Goal: Task Accomplishment & Management: Use online tool/utility

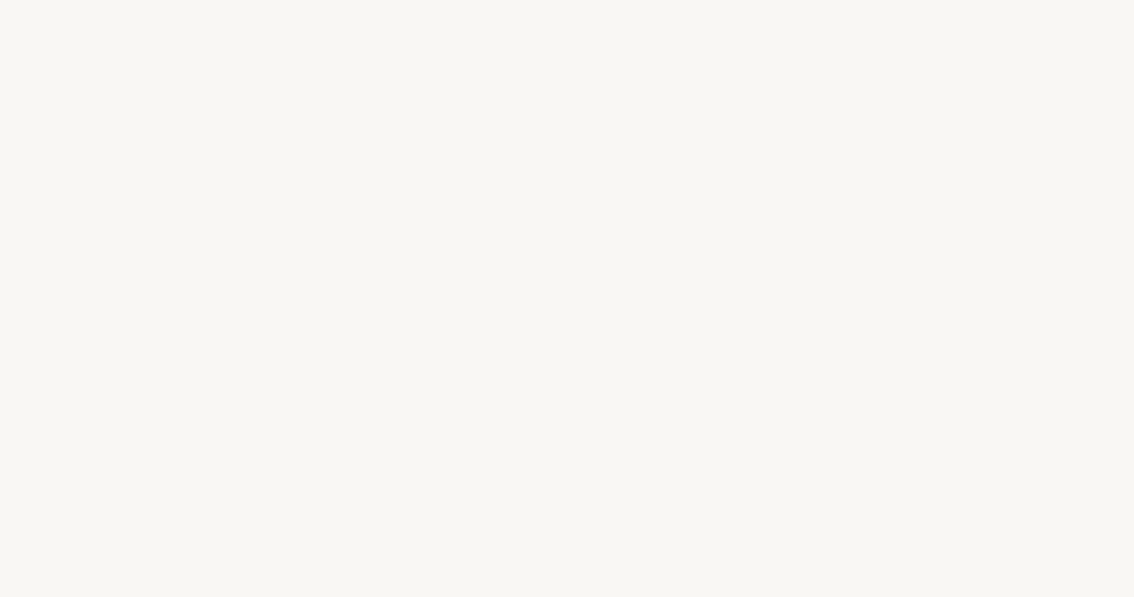
select select "US"
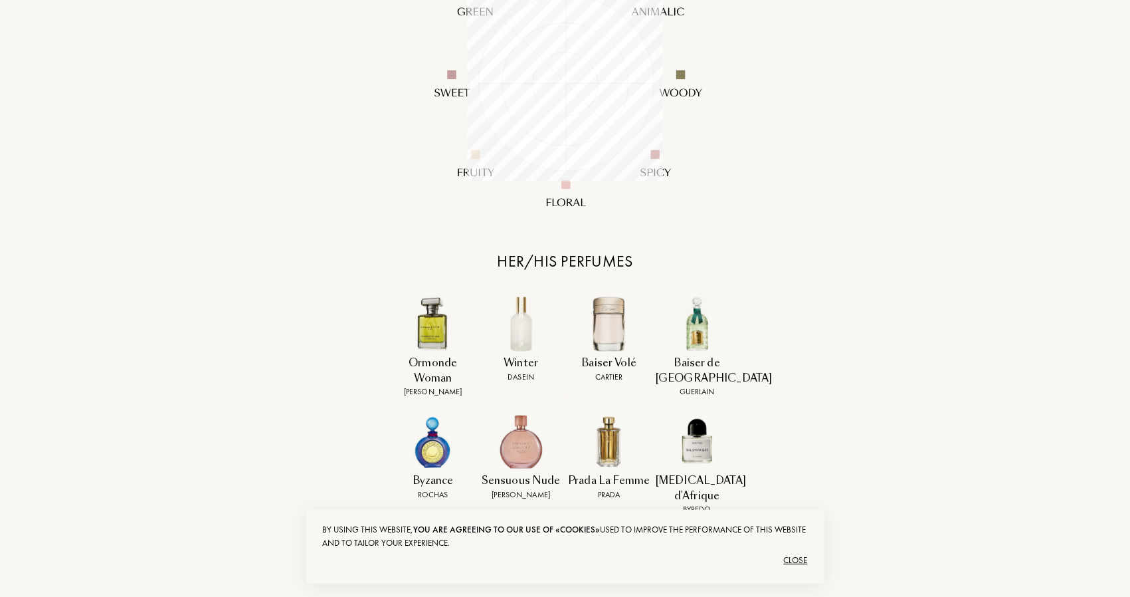
scroll to position [133, 0]
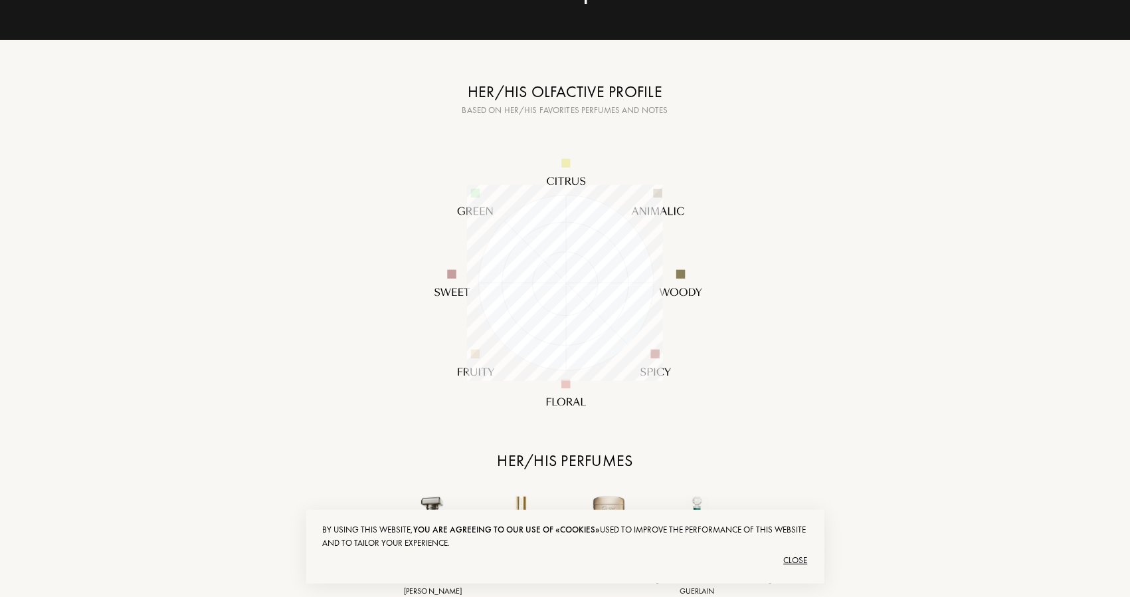
click at [684, 272] on img at bounding box center [565, 282] width 319 height 319
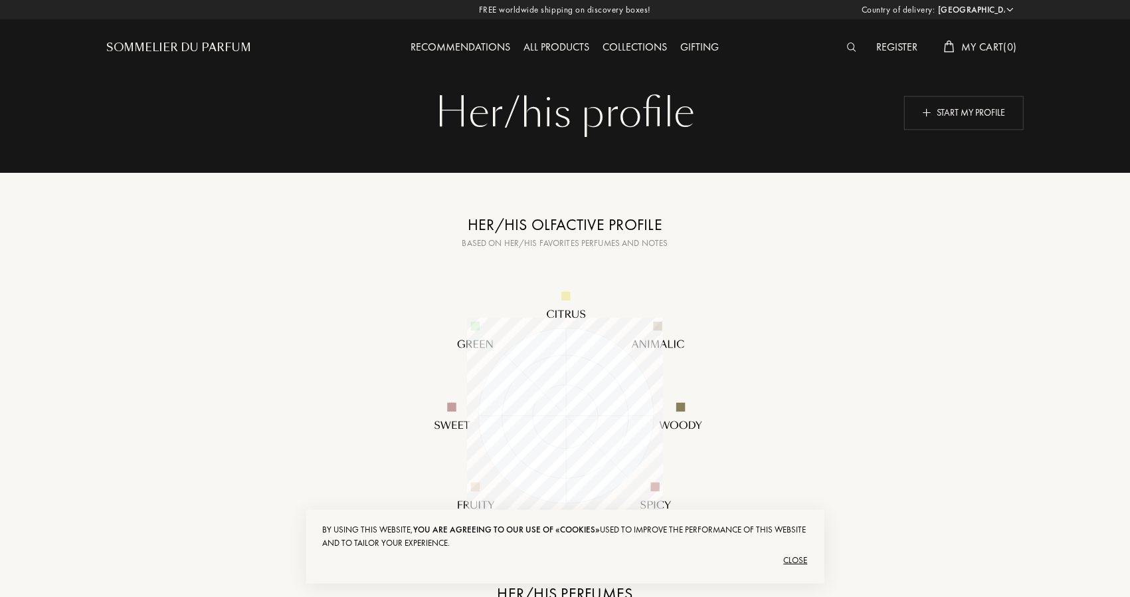
scroll to position [0, 0]
click at [950, 110] on div "Start my profile" at bounding box center [964, 113] width 120 height 34
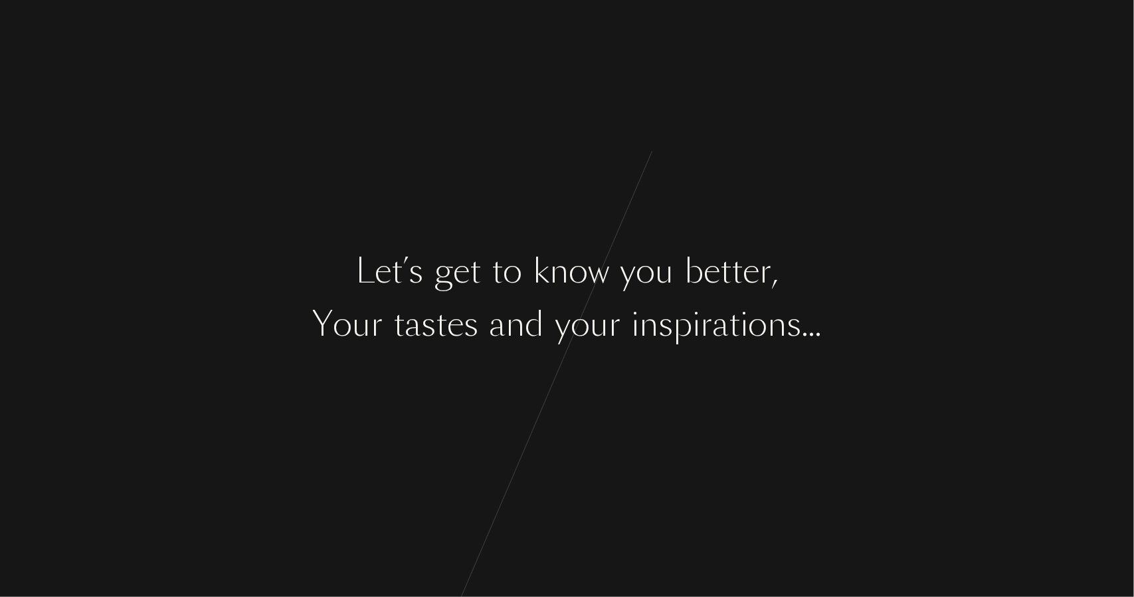
click at [610, 330] on div "r" at bounding box center [615, 325] width 12 height 50
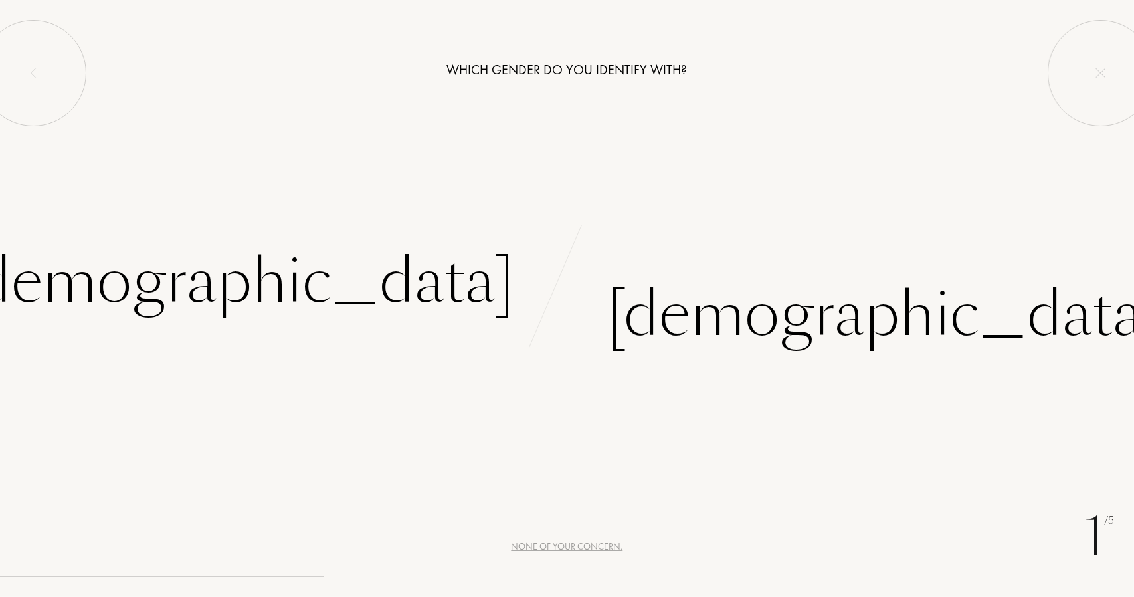
click at [550, 330] on div at bounding box center [550, 325] width 11 height 50
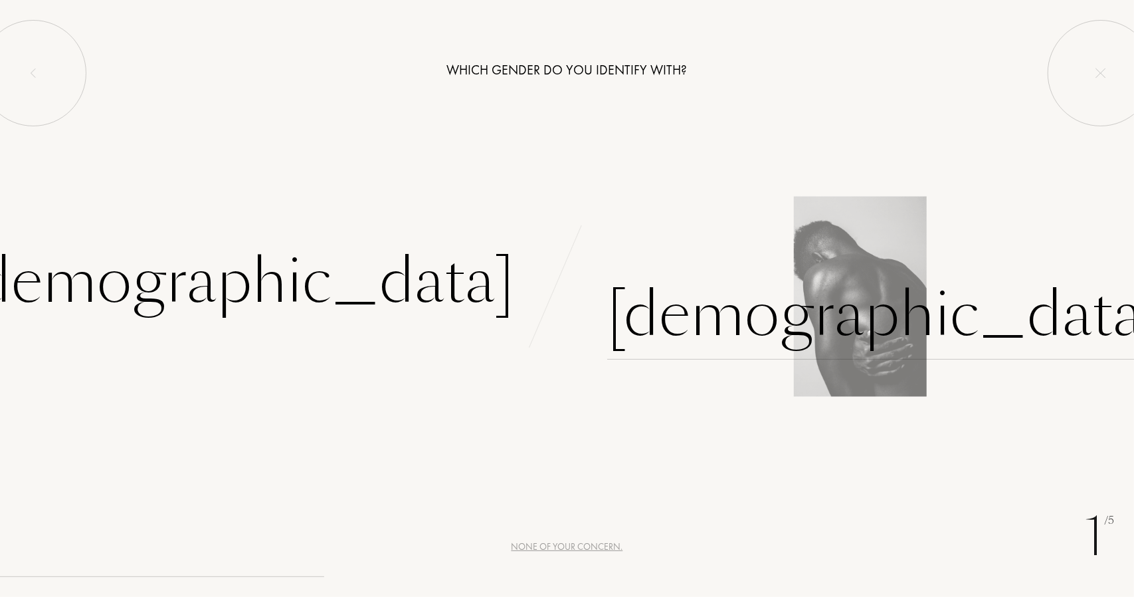
click at [622, 325] on div "Male" at bounding box center [884, 315] width 555 height 90
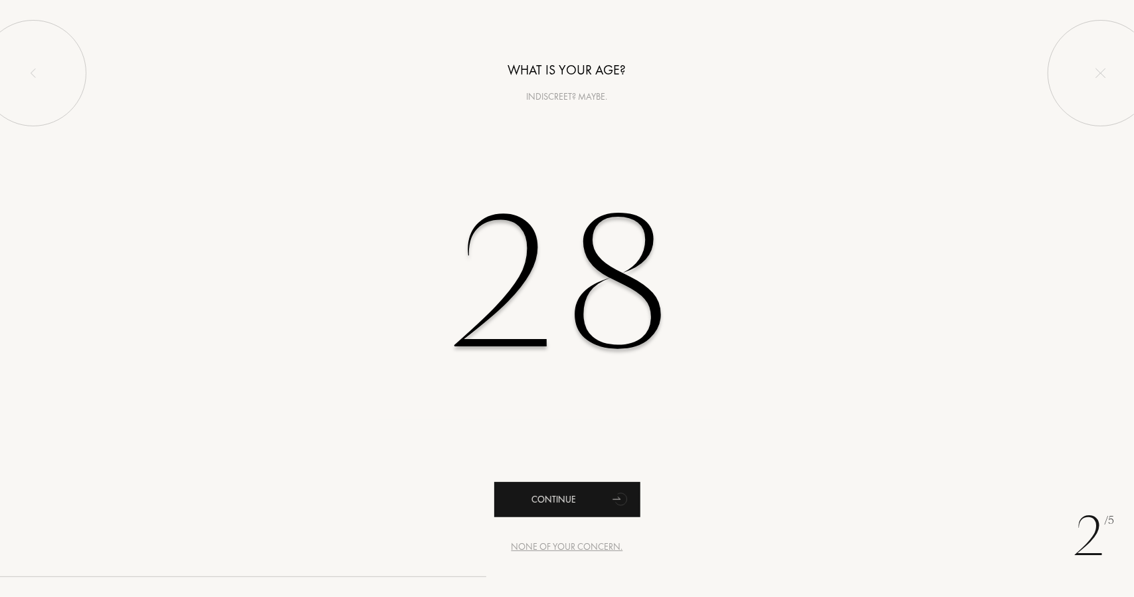
type input "28"
click at [570, 499] on div "Continue" at bounding box center [567, 499] width 146 height 35
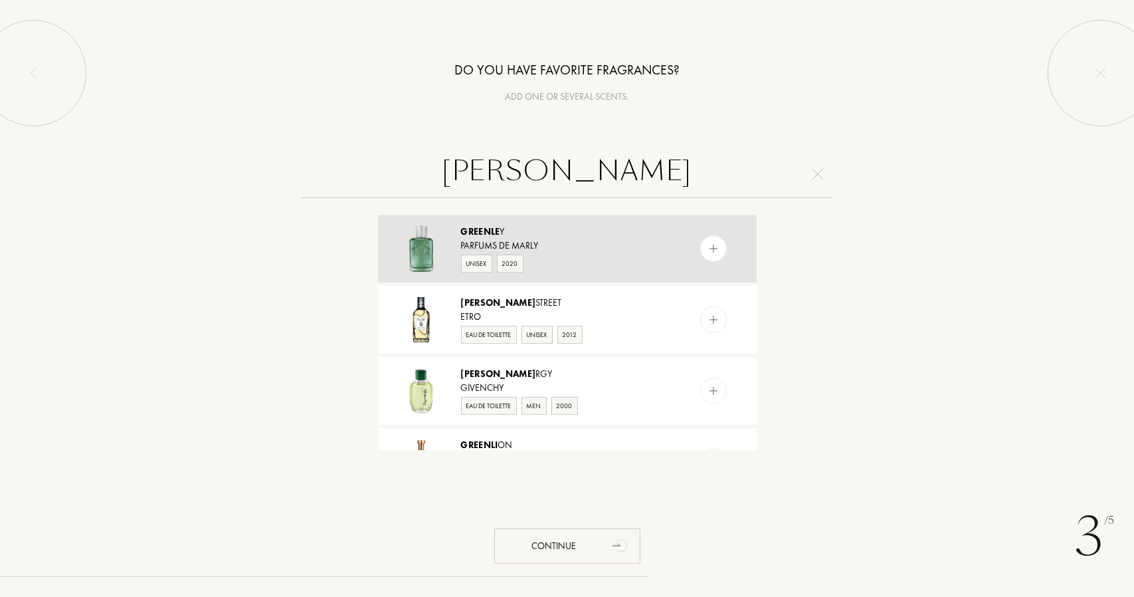
type input "greenley"
click at [722, 244] on div at bounding box center [713, 248] width 27 height 27
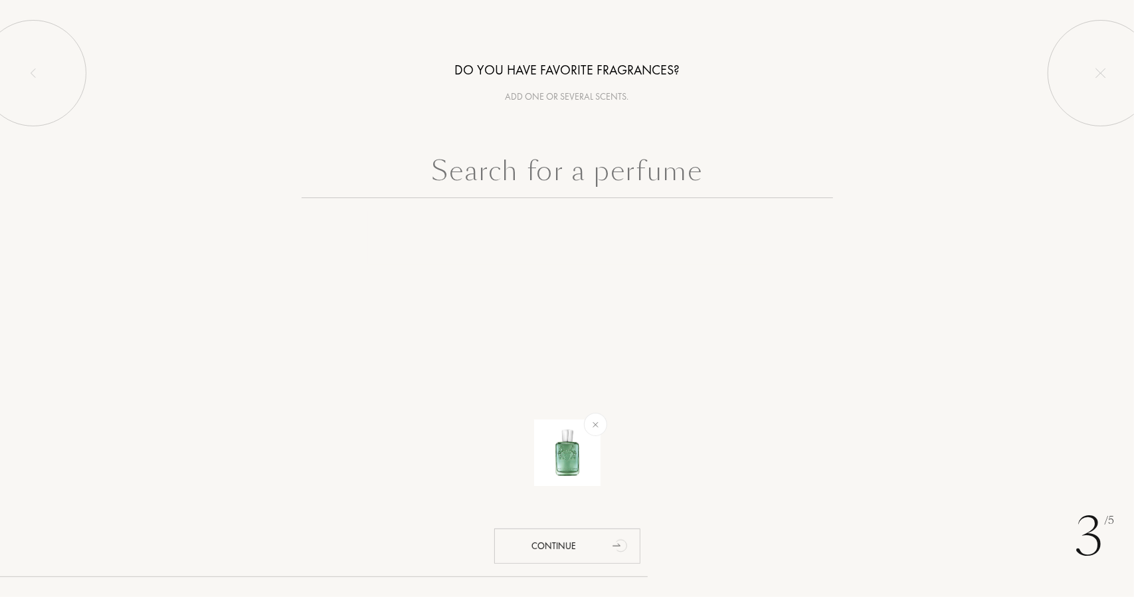
click at [582, 171] on input "text" at bounding box center [568, 174] width 532 height 48
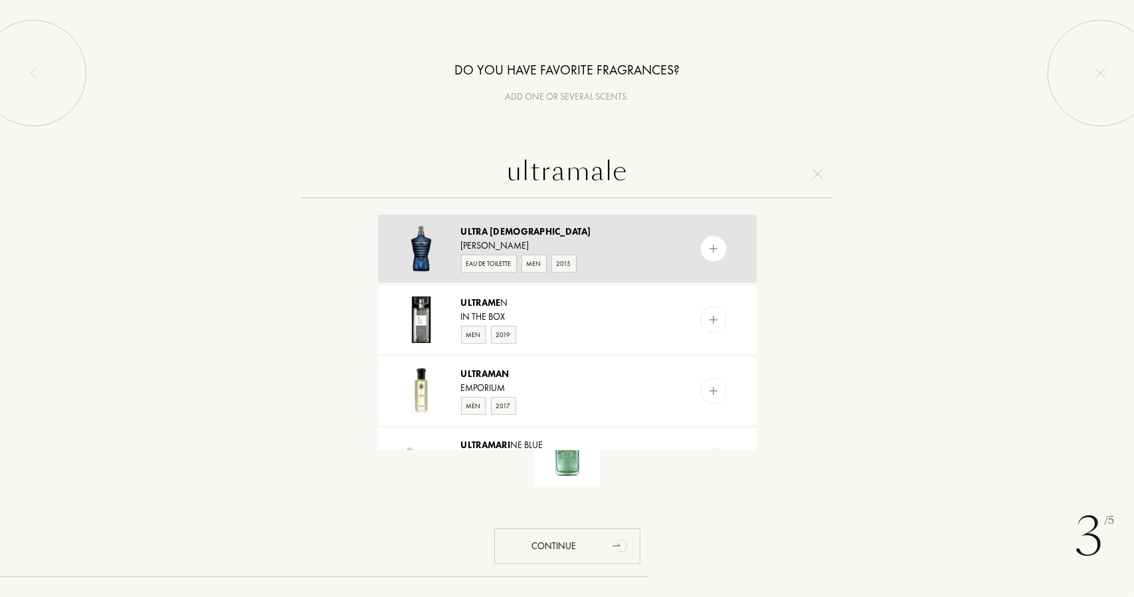
type input "ultramale"
click at [707, 247] on img at bounding box center [713, 249] width 13 height 13
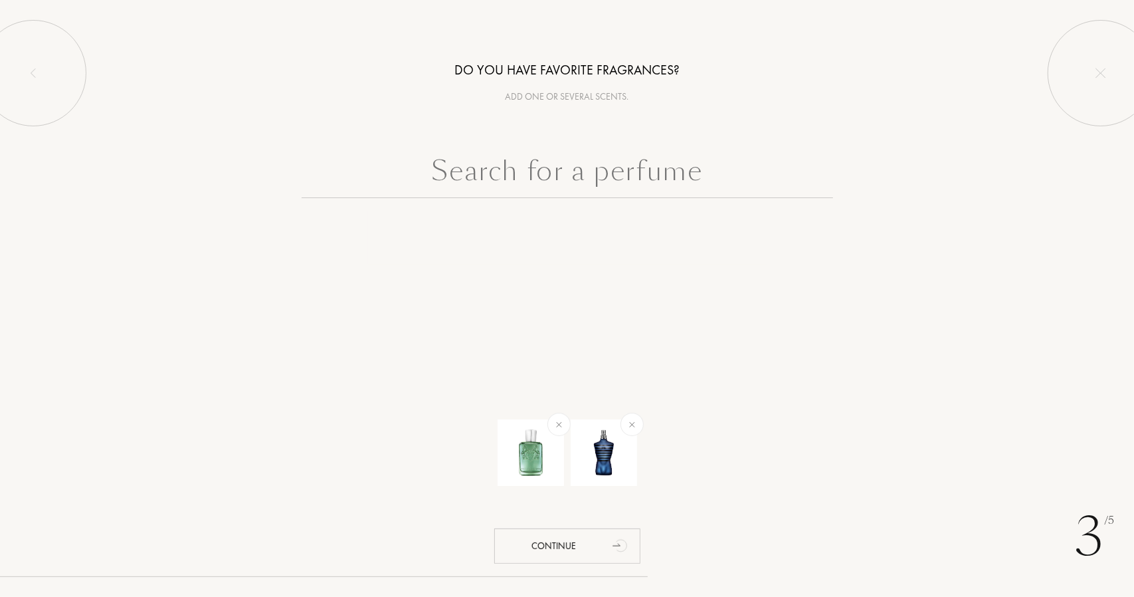
click at [570, 164] on input "text" at bounding box center [568, 174] width 532 height 48
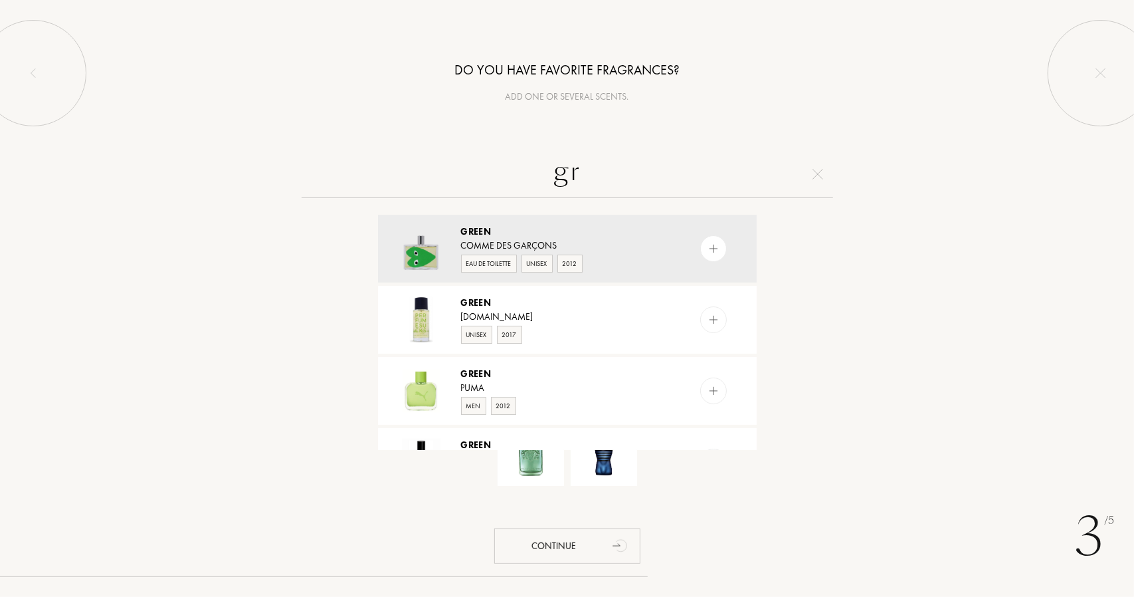
type input "g"
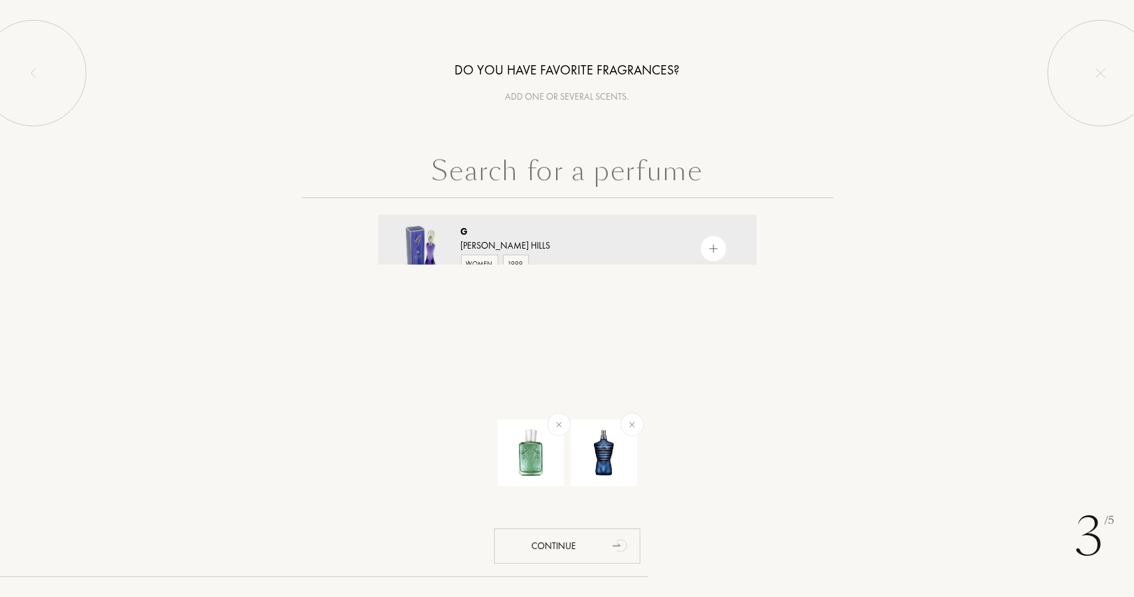
click at [603, 173] on input "text" at bounding box center [568, 174] width 532 height 48
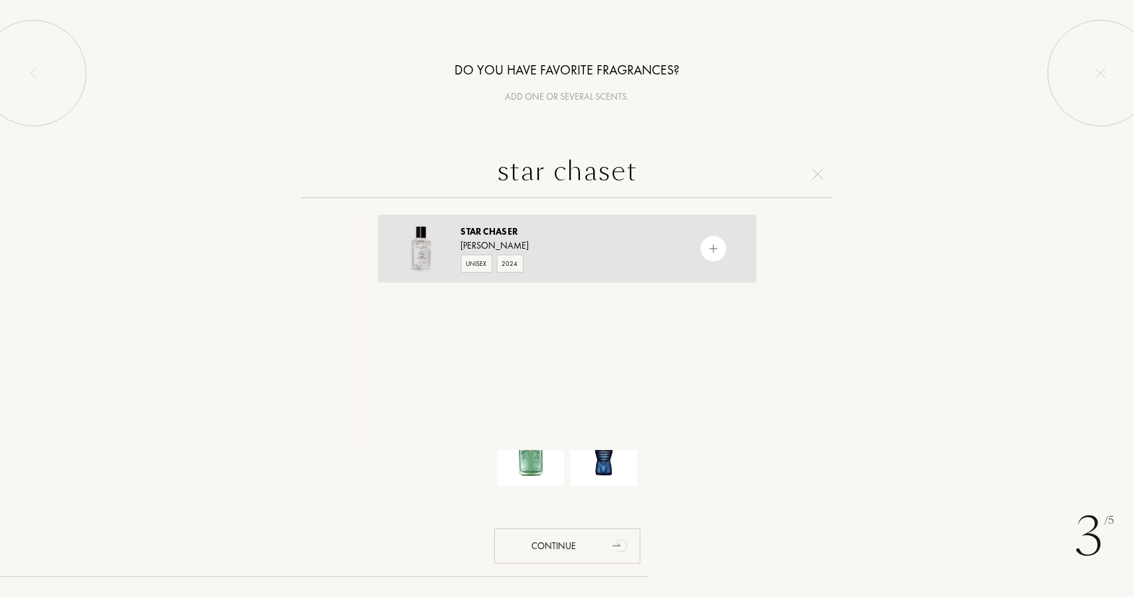
type input "star chaset"
click at [707, 247] on img at bounding box center [713, 249] width 13 height 13
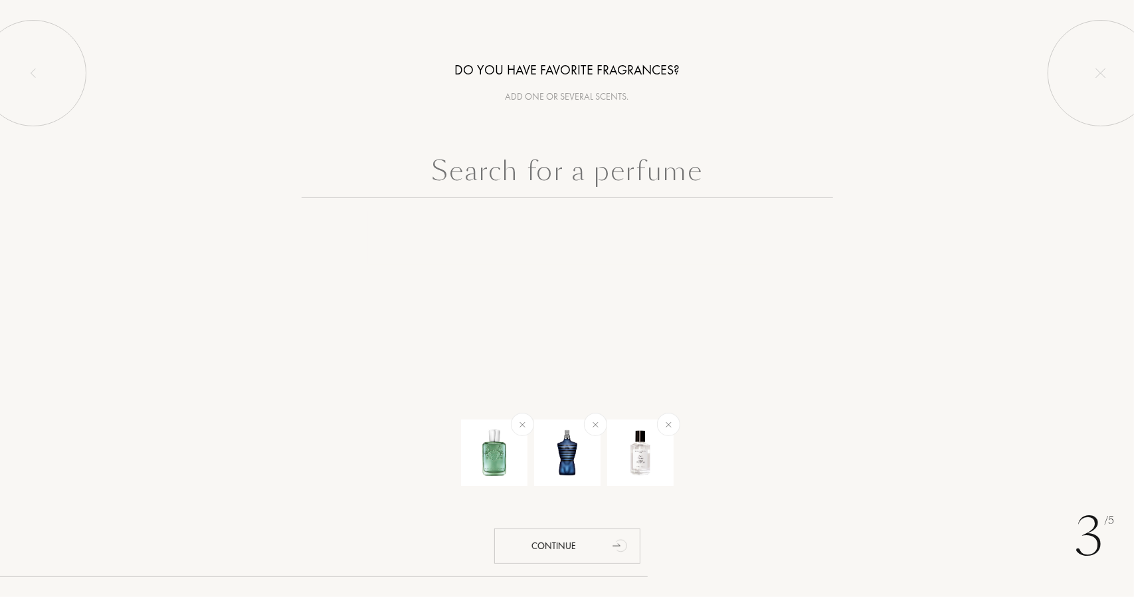
click at [636, 150] on input "text" at bounding box center [568, 174] width 532 height 48
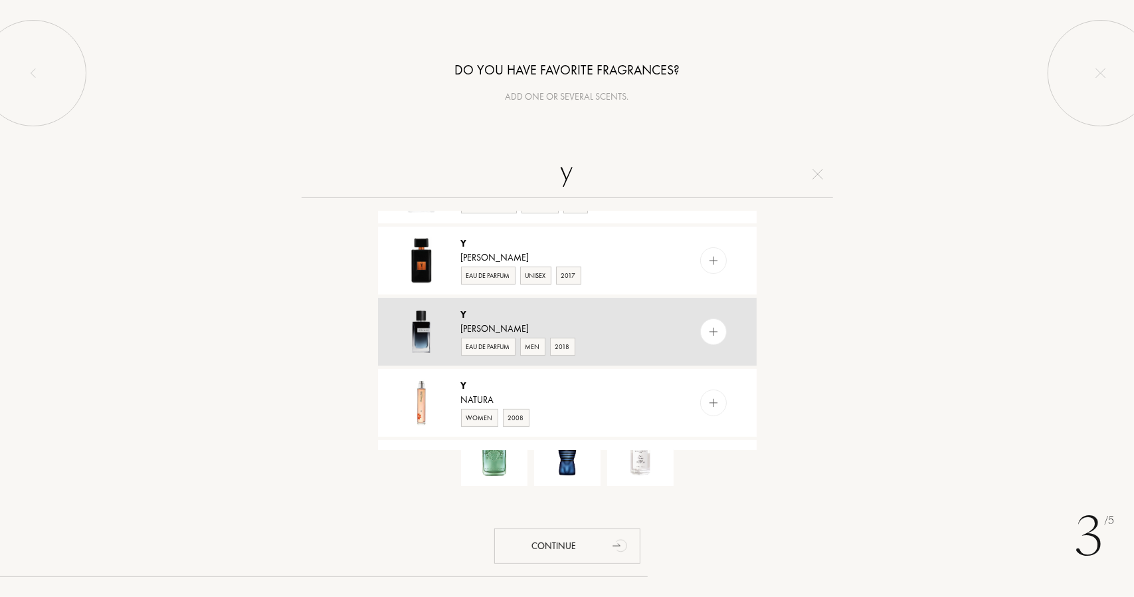
scroll to position [133, 0]
type input "y"
click at [714, 326] on img at bounding box center [713, 329] width 13 height 13
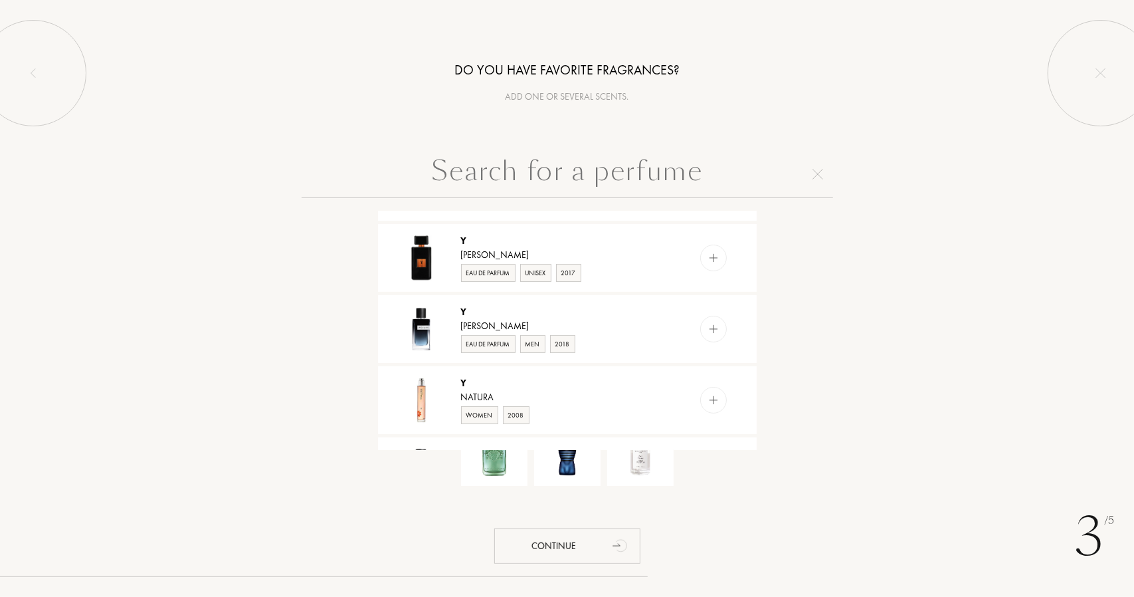
scroll to position [0, 0]
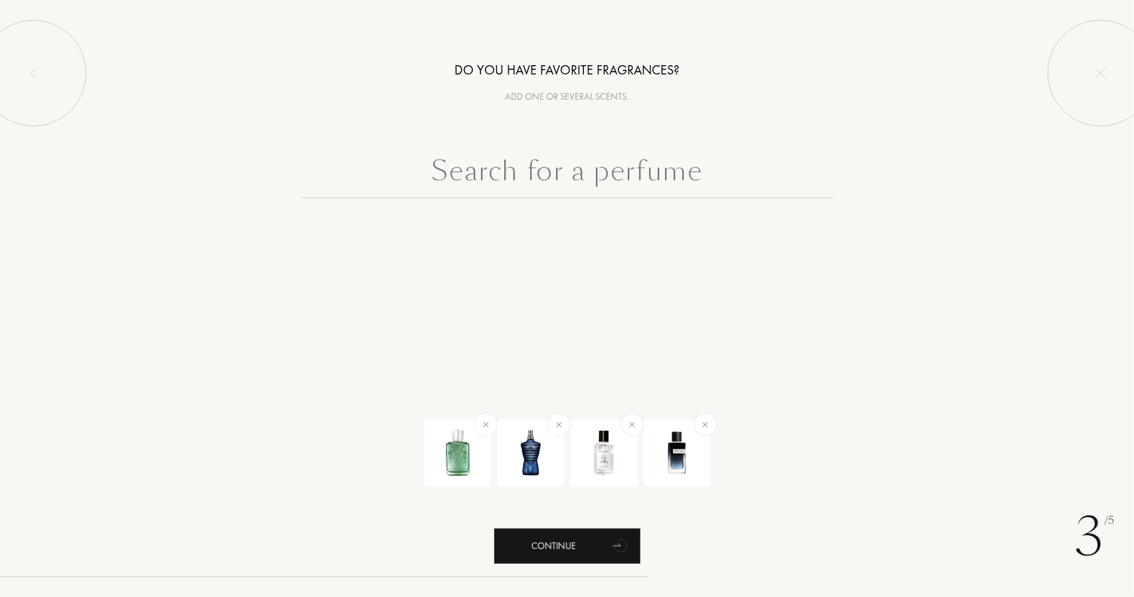
click at [573, 540] on div "Continue" at bounding box center [567, 545] width 146 height 35
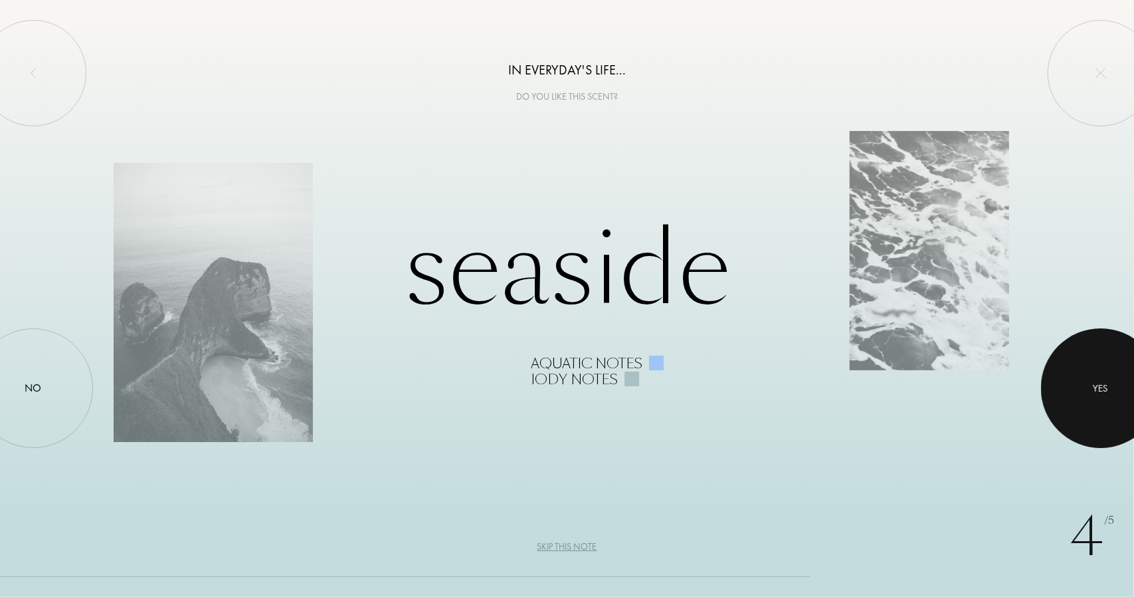
click at [1101, 393] on div "Yes" at bounding box center [1101, 387] width 15 height 15
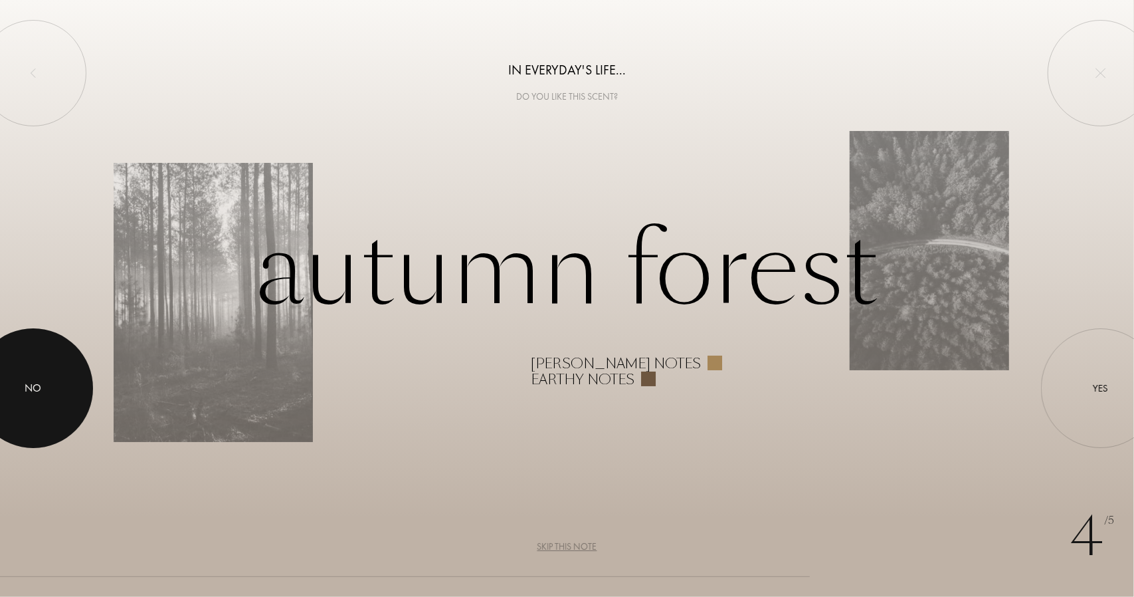
click at [20, 371] on div at bounding box center [33, 388] width 120 height 120
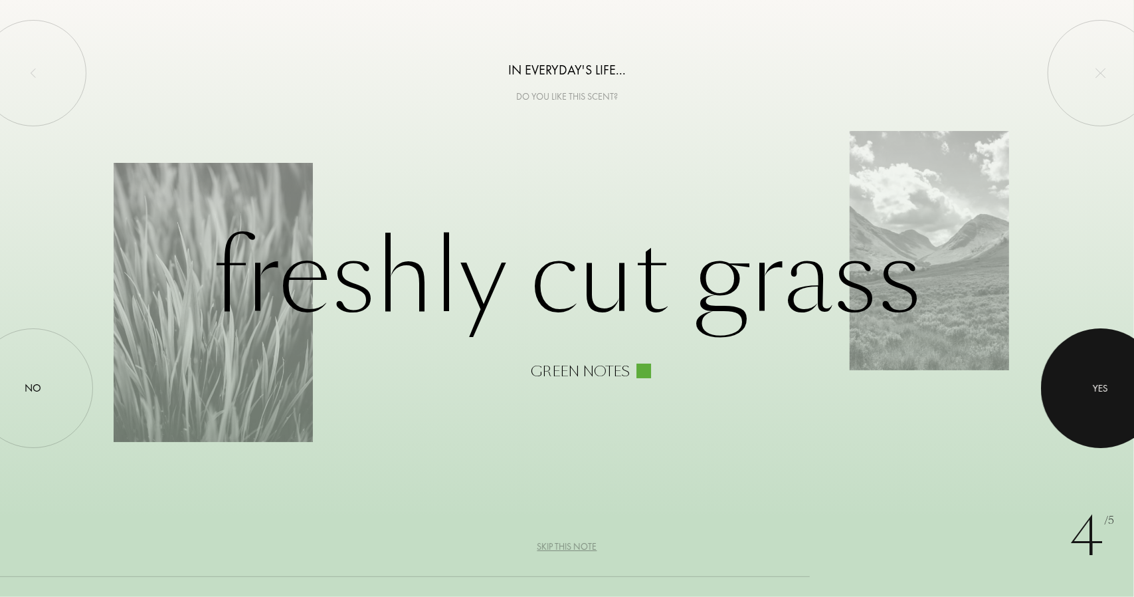
click at [1134, 414] on div at bounding box center [1101, 388] width 120 height 120
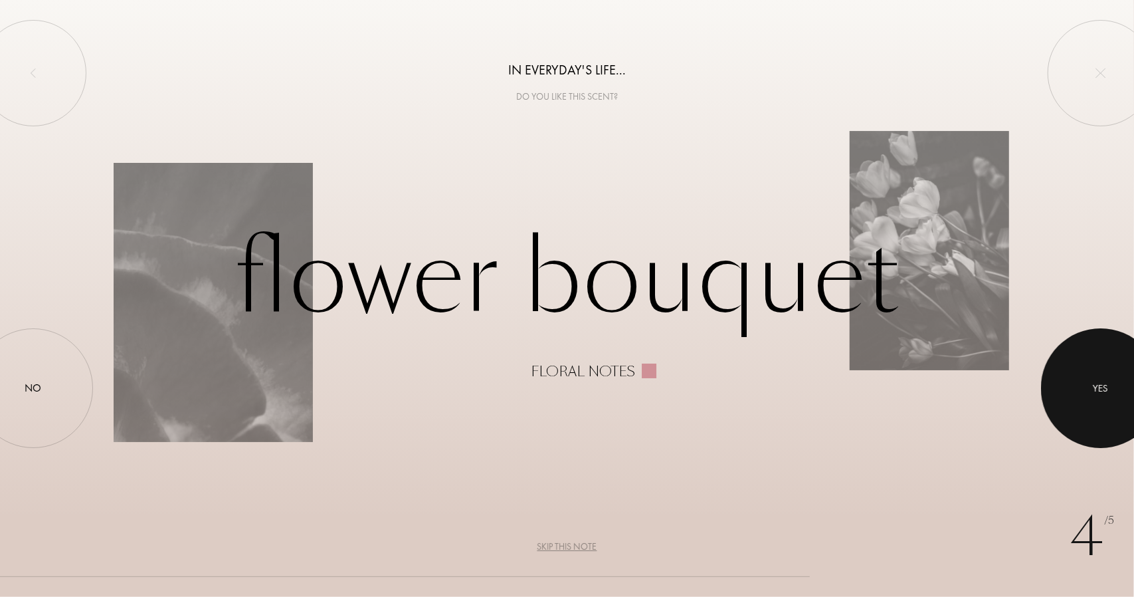
click at [1119, 387] on div at bounding box center [1101, 388] width 120 height 120
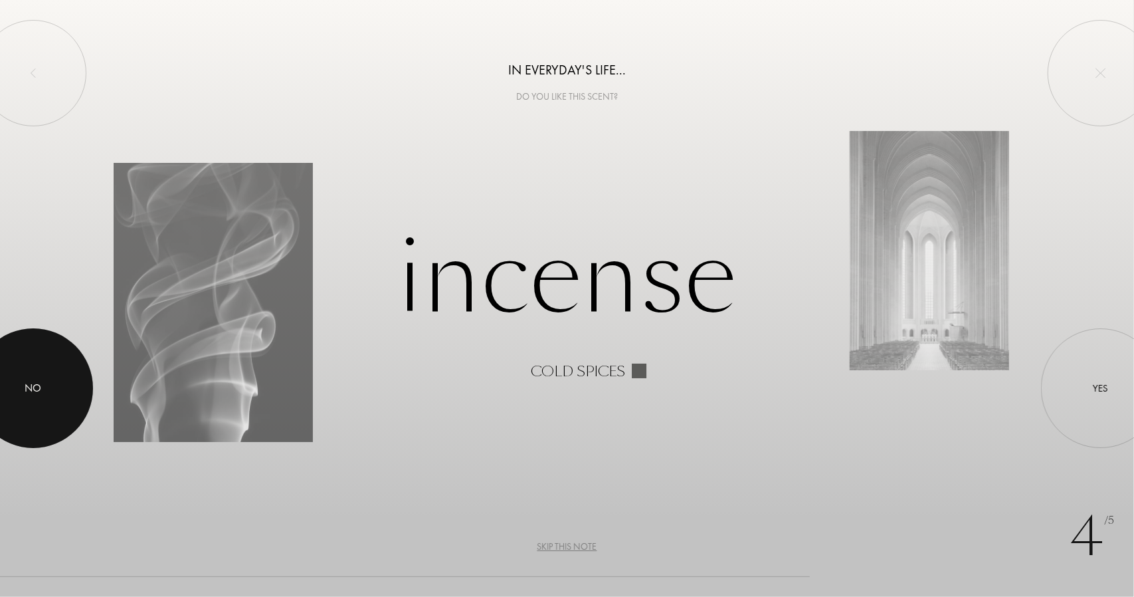
click at [72, 390] on div at bounding box center [33, 388] width 120 height 120
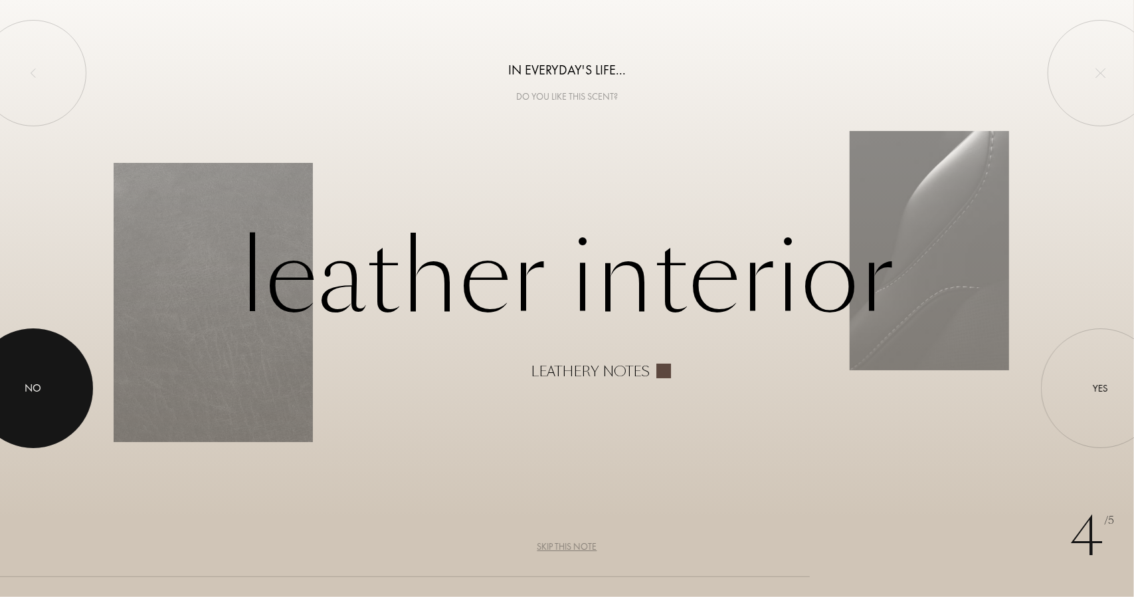
click at [21, 393] on div at bounding box center [33, 388] width 120 height 120
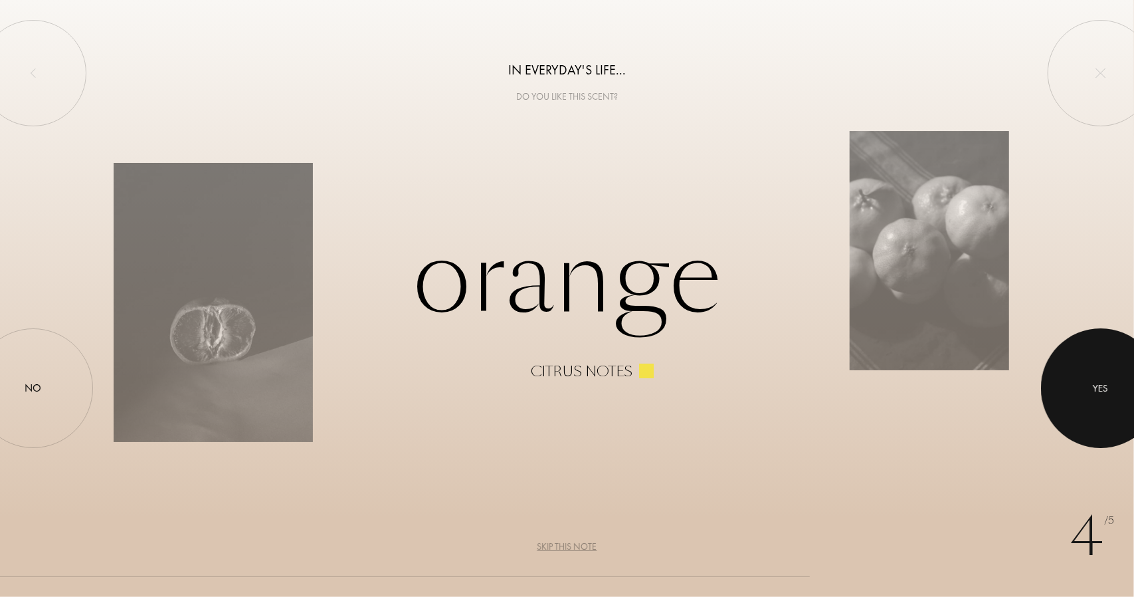
click at [1126, 393] on div at bounding box center [1101, 388] width 120 height 120
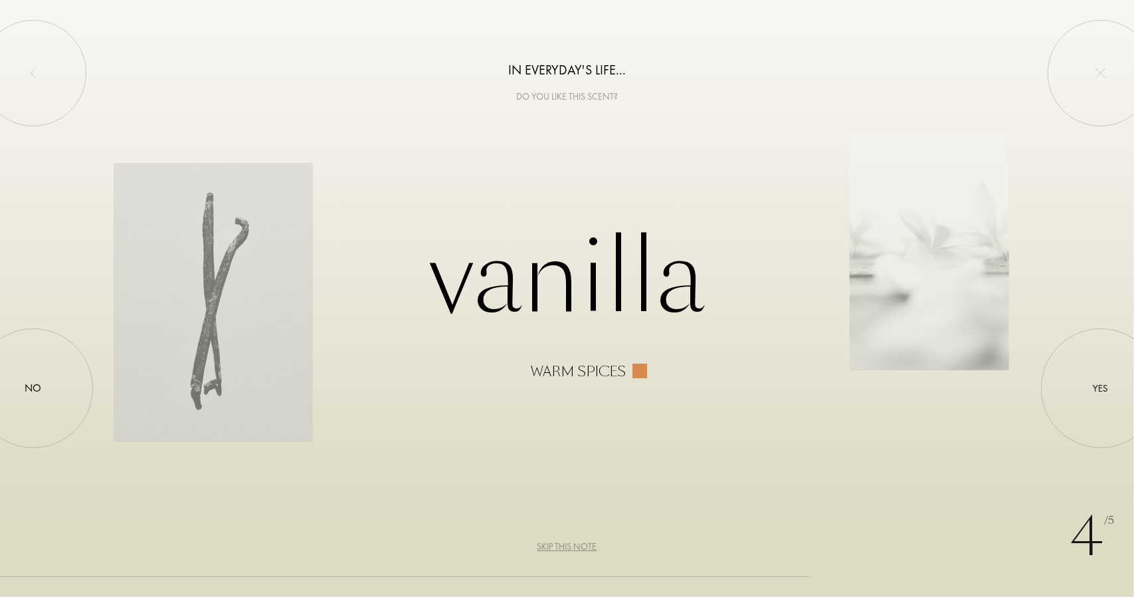
click at [1112, 328] on div "4 /5 In everyday's life... Do you like this scent? Vanilla Warm spices Yes No S…" at bounding box center [567, 298] width 1134 height 597
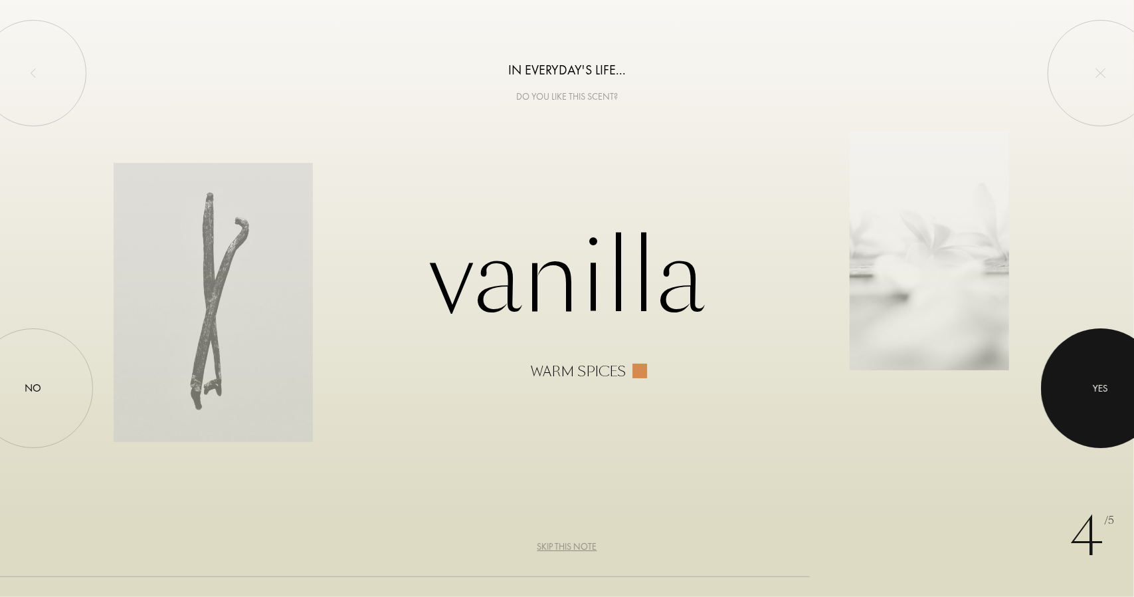
click at [1102, 375] on div at bounding box center [1101, 388] width 120 height 120
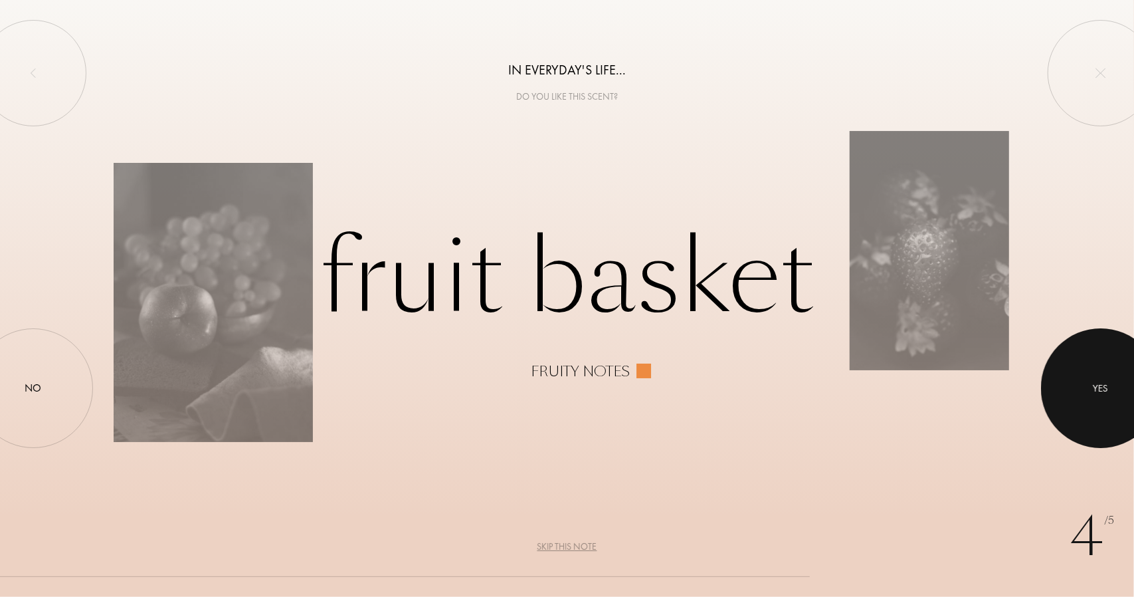
click at [1125, 405] on div at bounding box center [1101, 388] width 120 height 120
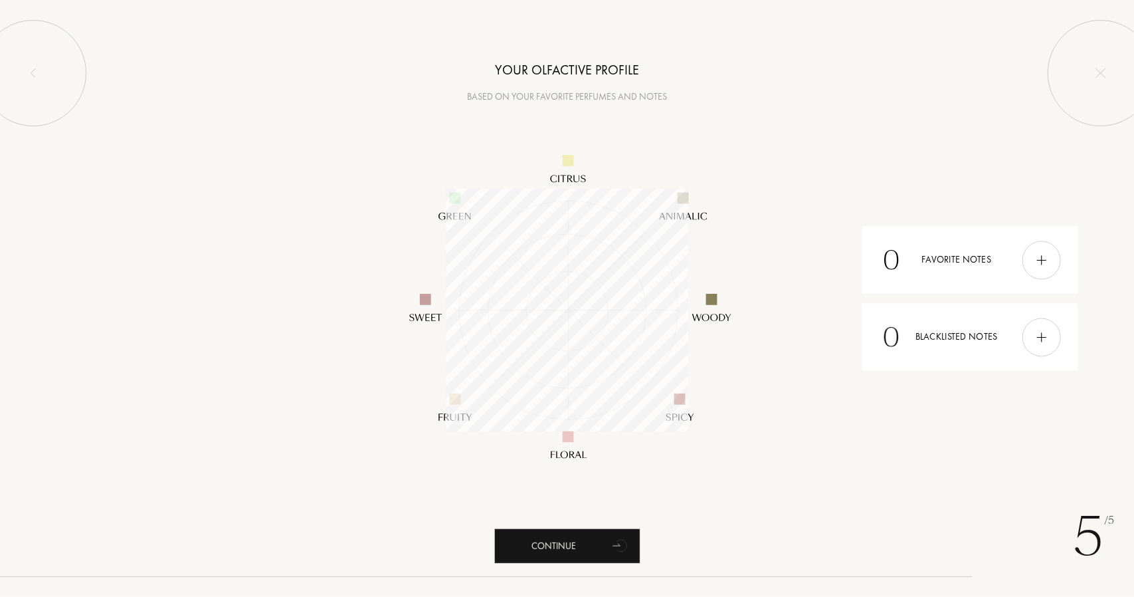
scroll to position [242, 242]
click at [1035, 258] on img at bounding box center [1042, 259] width 15 height 15
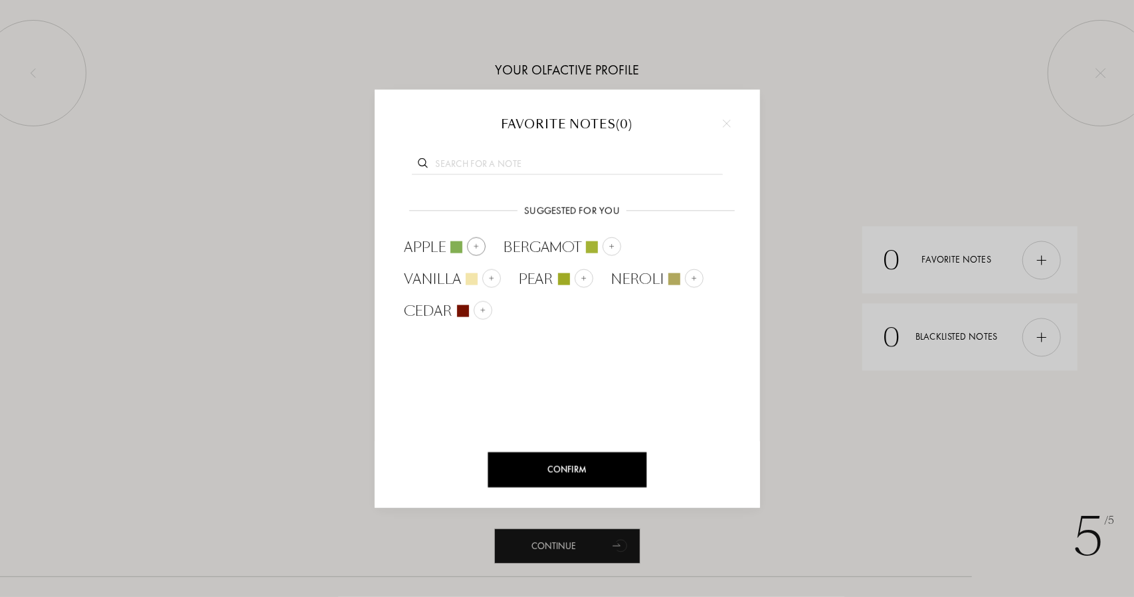
click at [476, 247] on img at bounding box center [475, 246] width 7 height 7
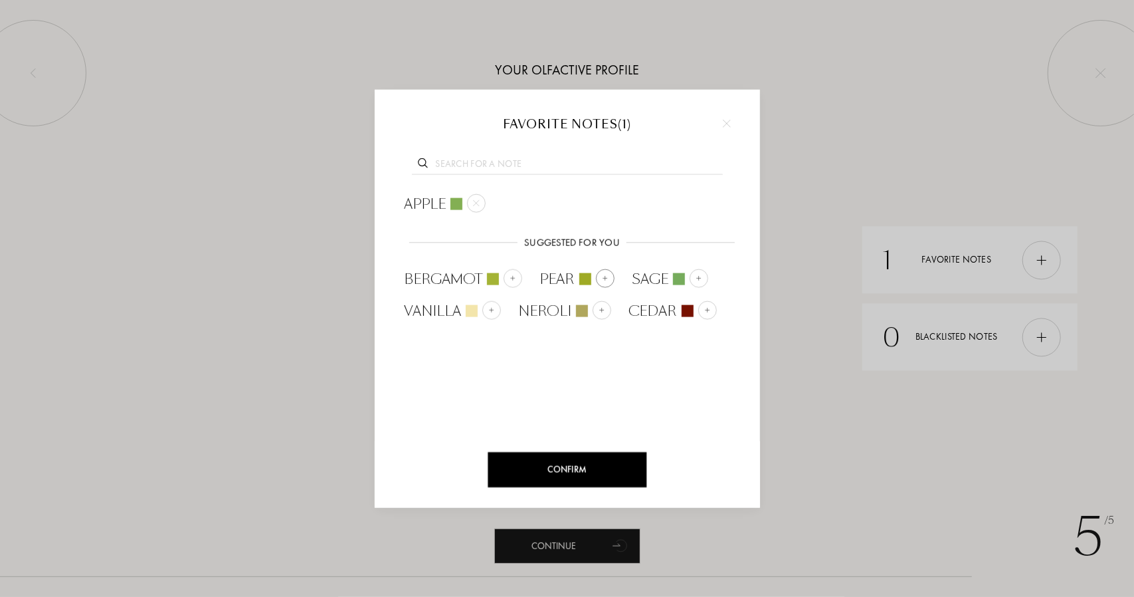
click at [602, 275] on img at bounding box center [604, 278] width 7 height 7
click at [562, 462] on div "Confirm" at bounding box center [567, 469] width 159 height 35
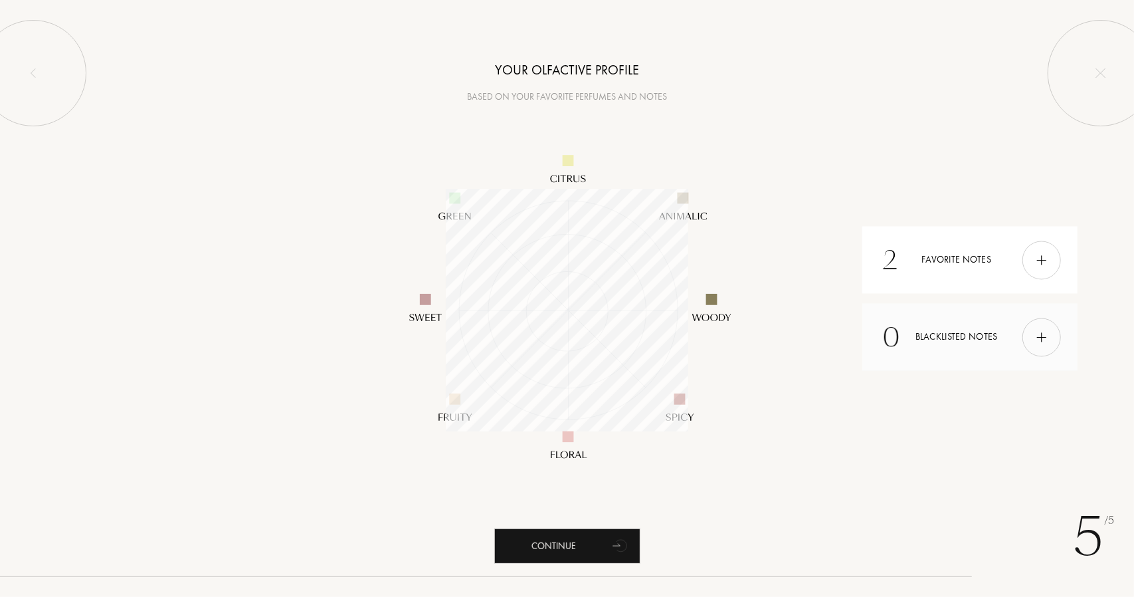
click at [1050, 334] on div at bounding box center [1042, 337] width 39 height 39
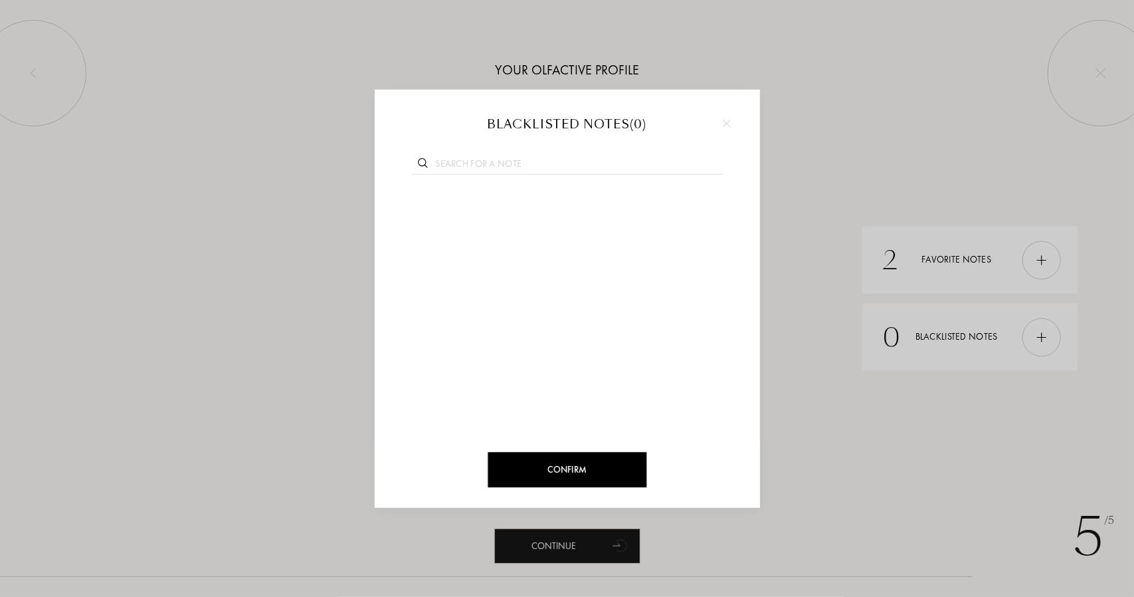
click at [720, 128] on div at bounding box center [727, 124] width 20 height 20
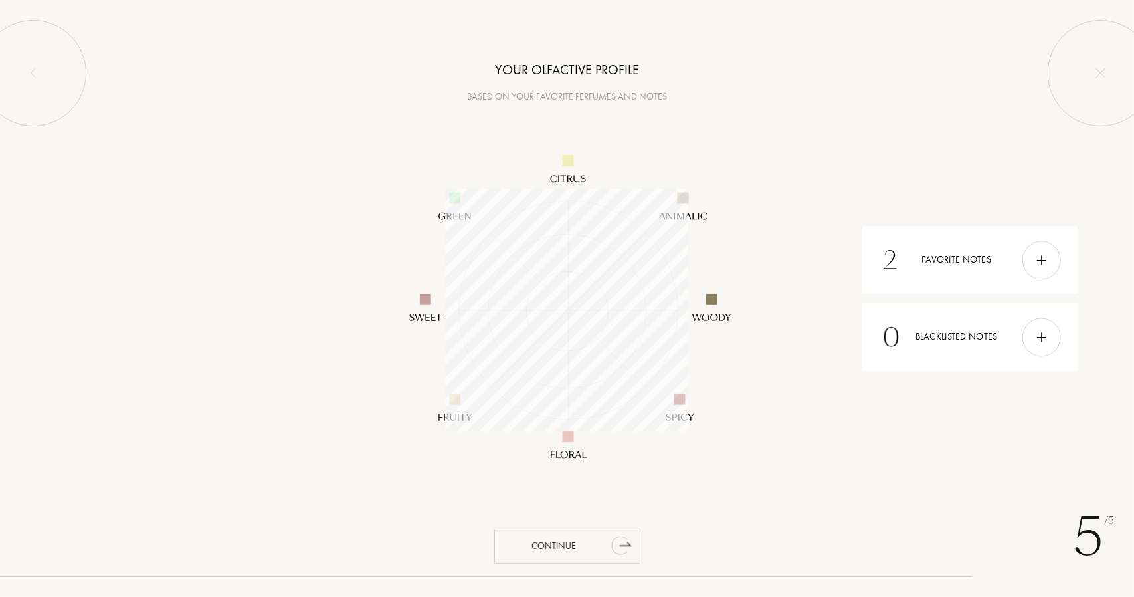
click at [542, 548] on div "Continue" at bounding box center [567, 545] width 146 height 35
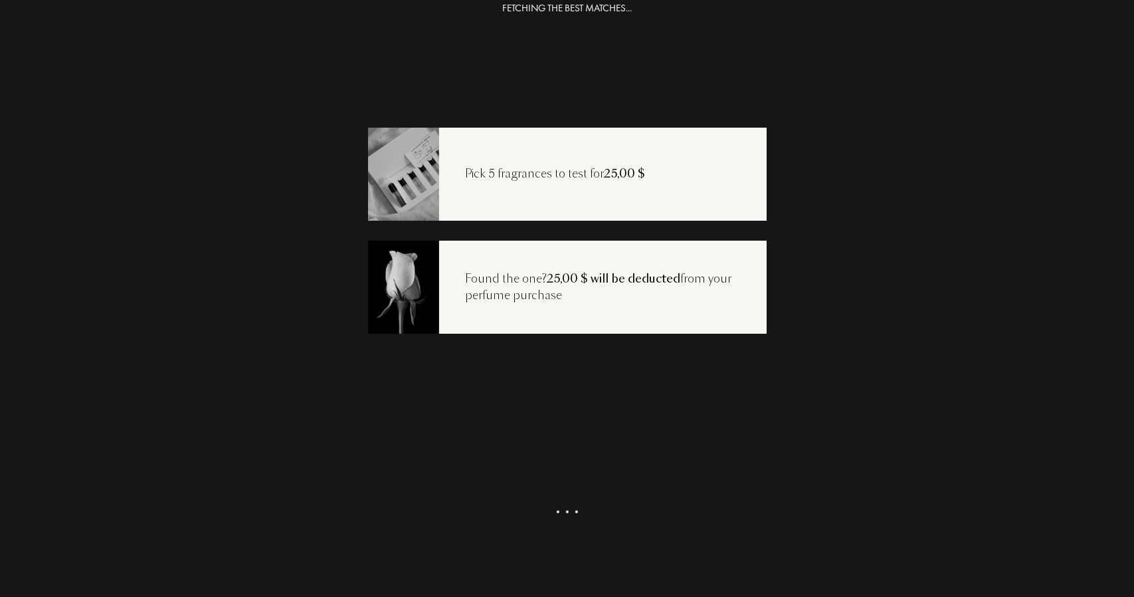
scroll to position [27, 0]
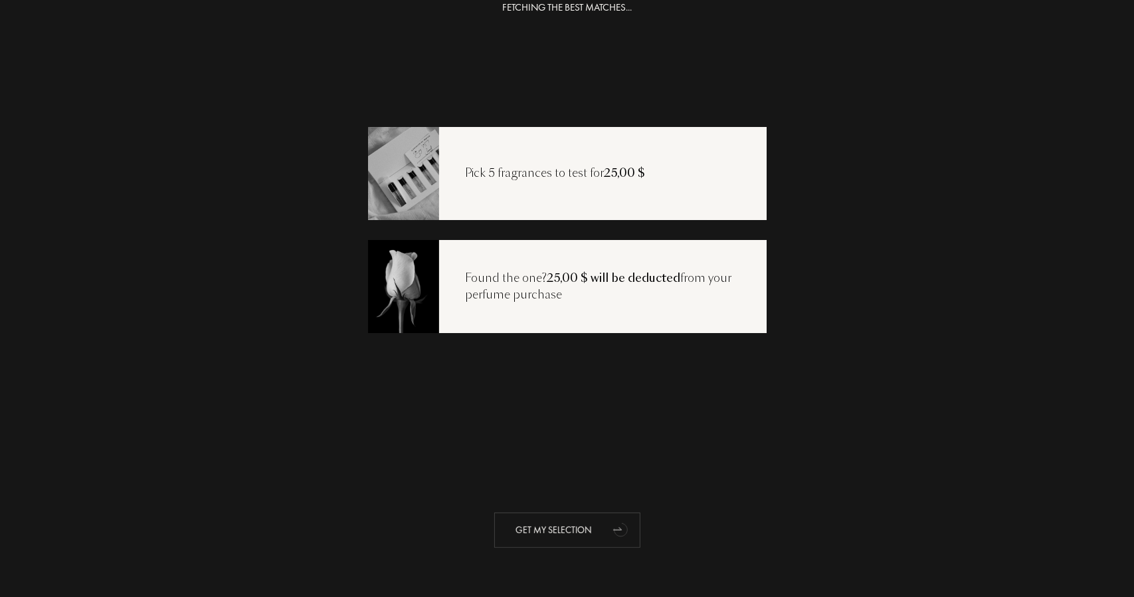
click at [561, 527] on div "Get my selection" at bounding box center [567, 529] width 146 height 35
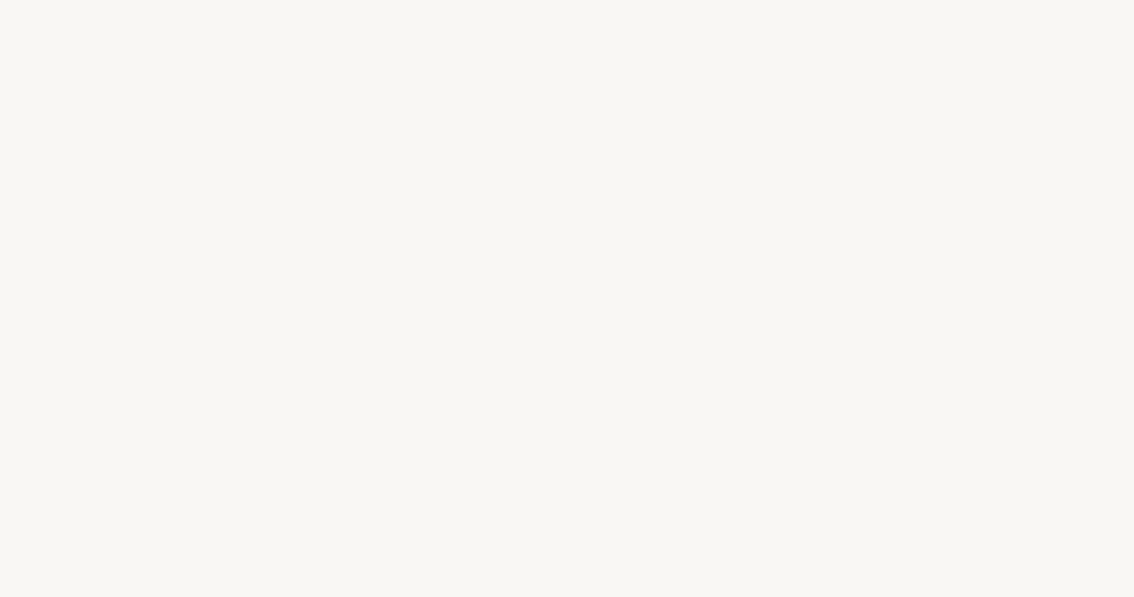
select select "US"
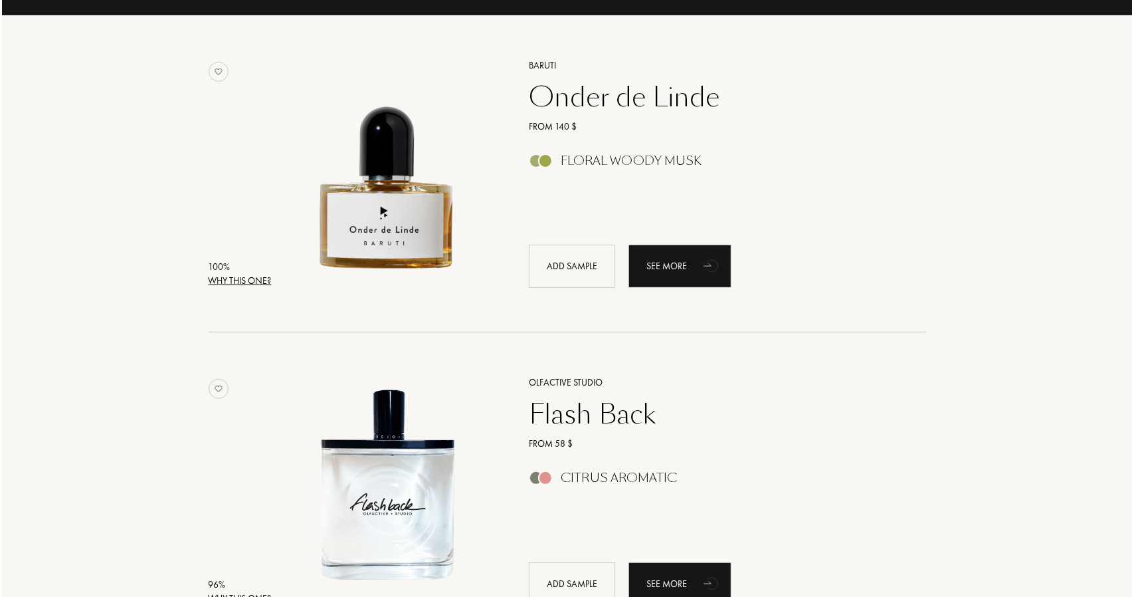
scroll to position [199, 0]
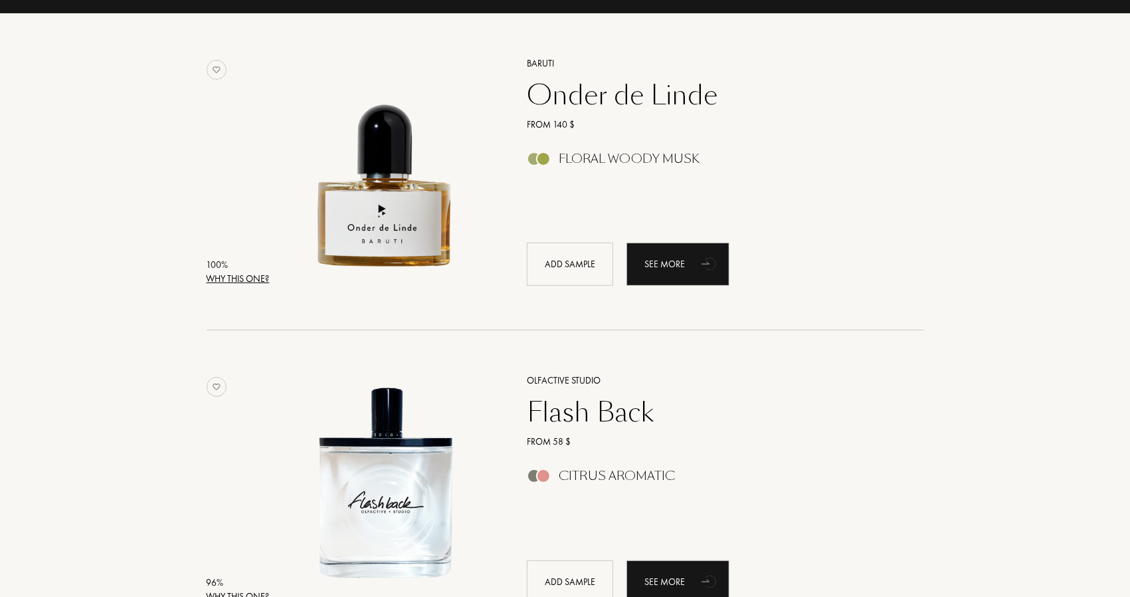
click at [256, 281] on div "Why this one?" at bounding box center [238, 279] width 63 height 14
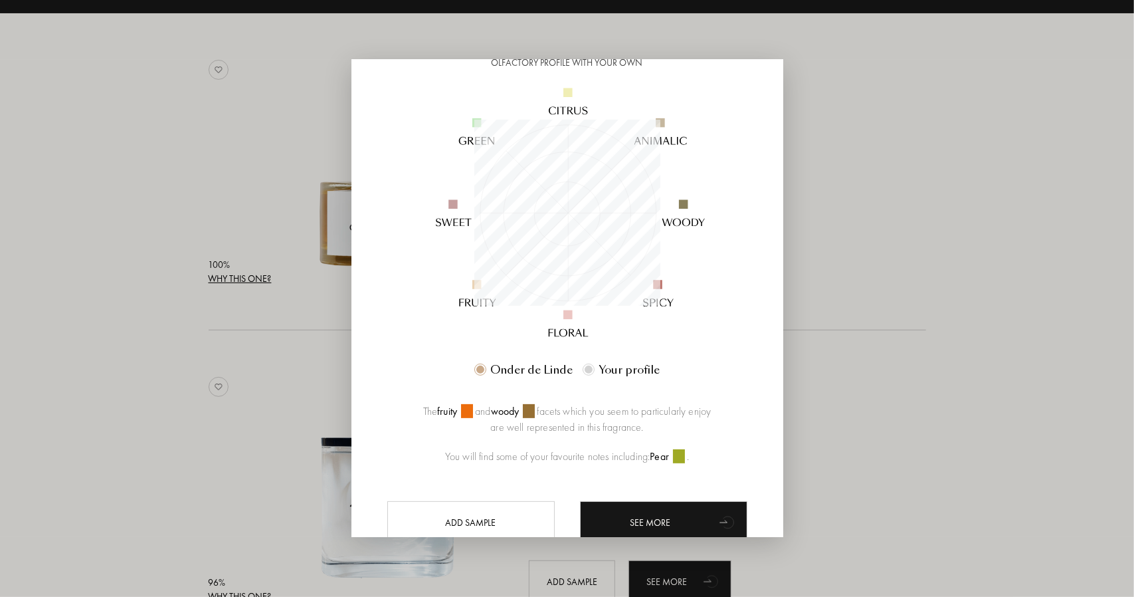
scroll to position [176, 0]
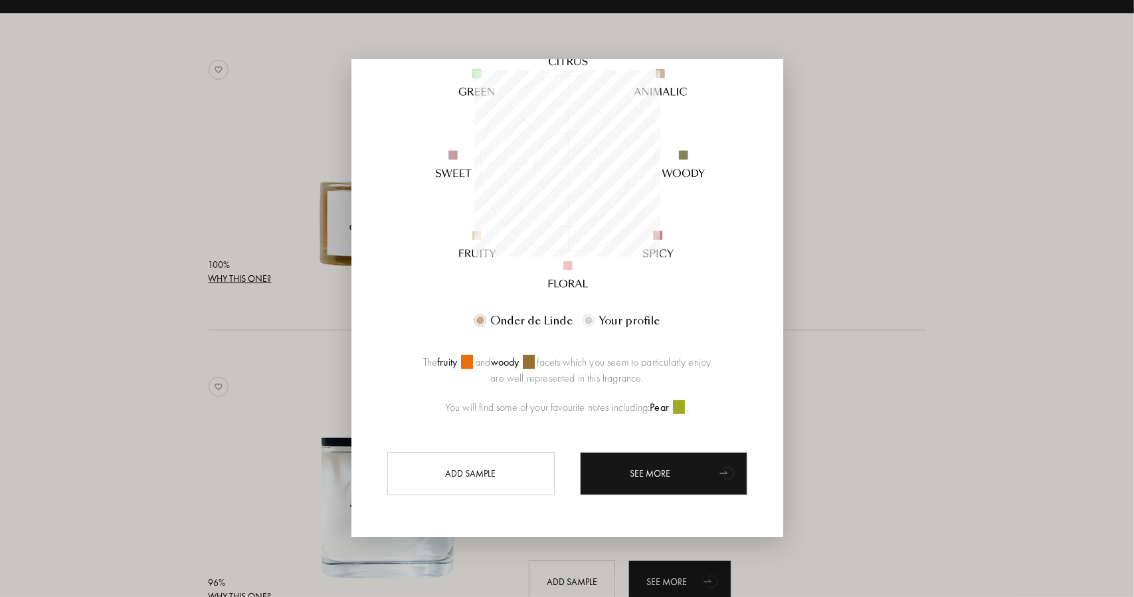
click at [946, 447] on div at bounding box center [567, 298] width 1134 height 597
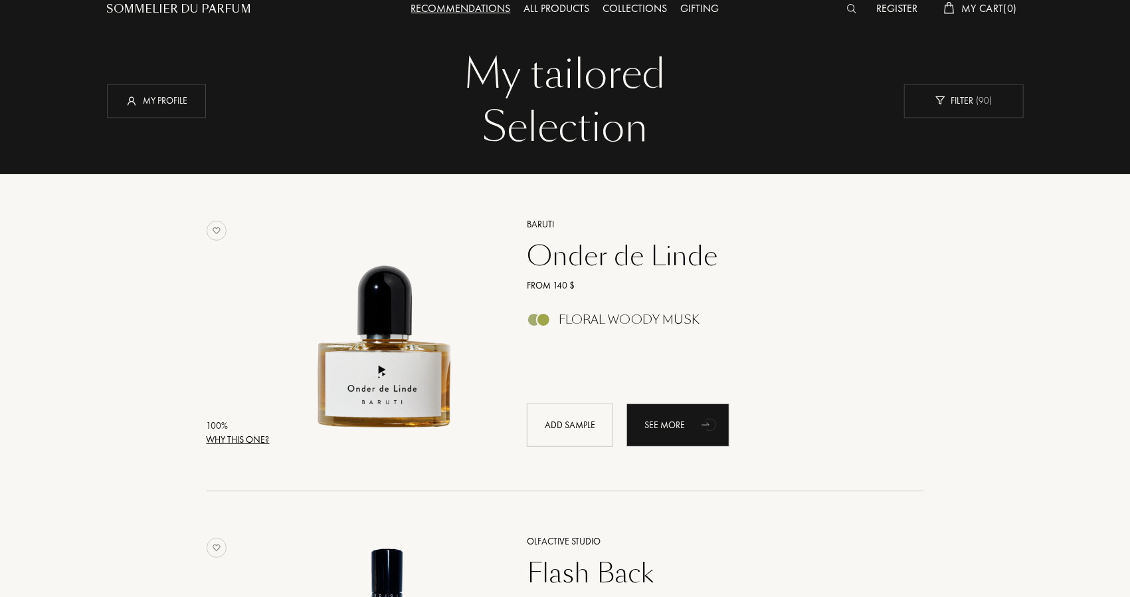
scroll to position [0, 0]
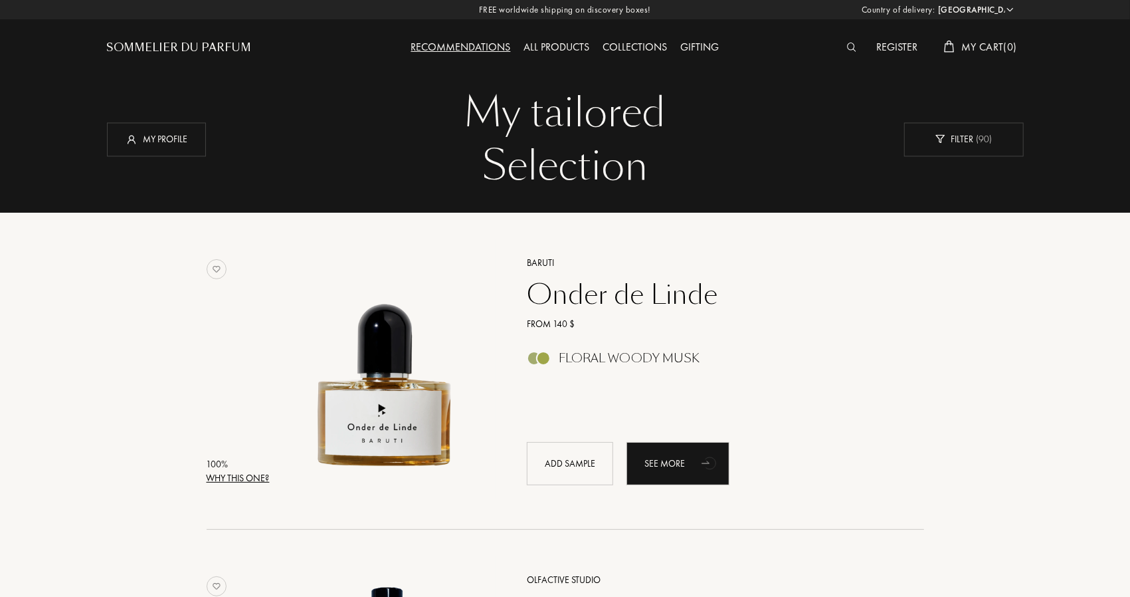
click at [989, 11] on select "[GEOGRAPHIC_DATA] [GEOGRAPHIC_DATA] [GEOGRAPHIC_DATA] [GEOGRAPHIC_DATA] [GEOGRA…" at bounding box center [976, 9] width 80 height 13
click at [159, 135] on div "My profile" at bounding box center [156, 139] width 99 height 34
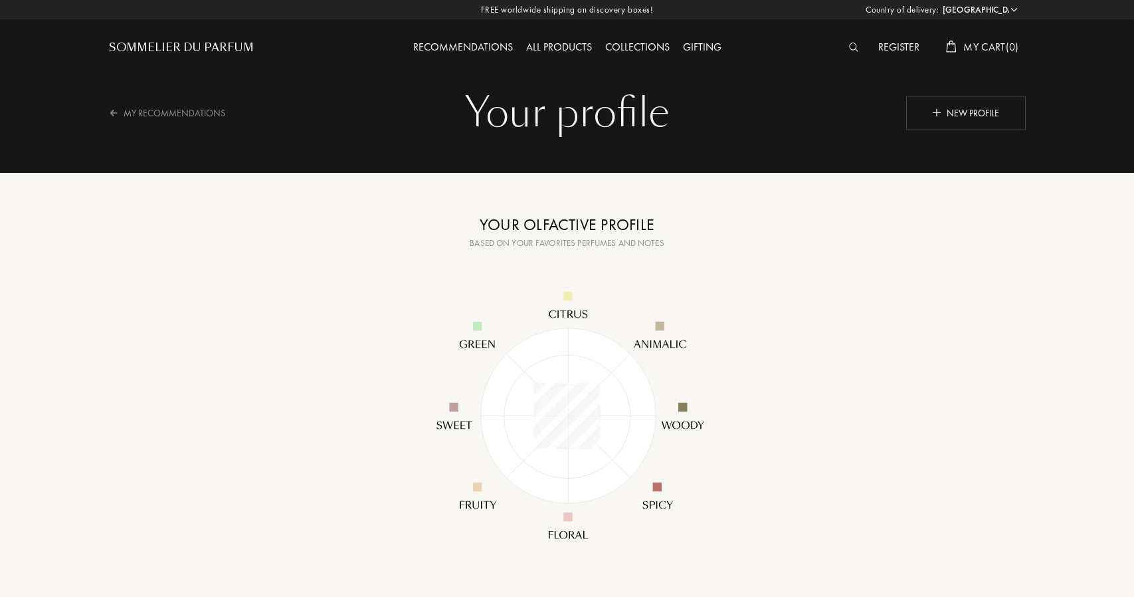
select select "US"
